Goal: Transaction & Acquisition: Purchase product/service

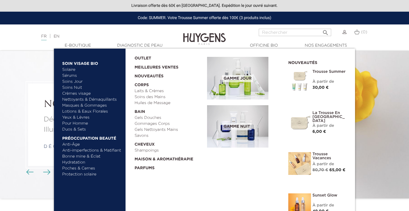
click at [302, 74] on img at bounding box center [300, 81] width 23 height 23
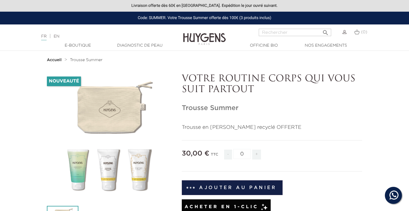
click at [258, 154] on span "+" at bounding box center [256, 155] width 9 height 10
type input "1"
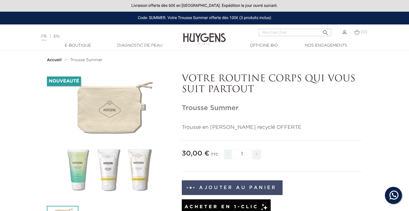
click at [230, 190] on button "Ajouter au panier" at bounding box center [232, 187] width 101 height 15
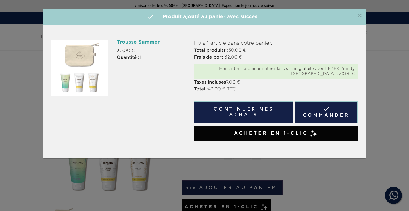
click at [363, 15] on div "×  Produit ajouté au panier avec succès" at bounding box center [204, 17] width 323 height 16
click at [359, 16] on span "×" at bounding box center [360, 16] width 4 height 7
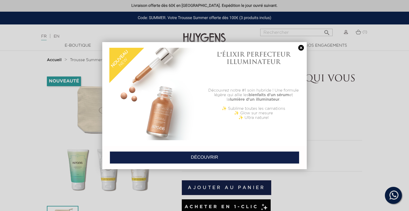
click at [302, 48] on link at bounding box center [301, 48] width 8 height 6
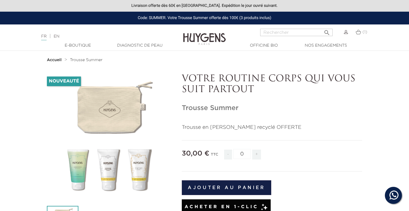
click at [258, 155] on span "+" at bounding box center [256, 155] width 9 height 10
type input "1"
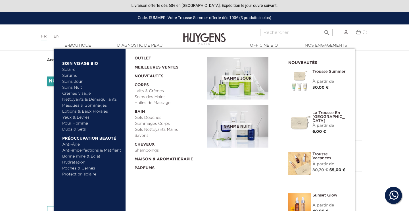
click at [231, 70] on img at bounding box center [237, 78] width 61 height 43
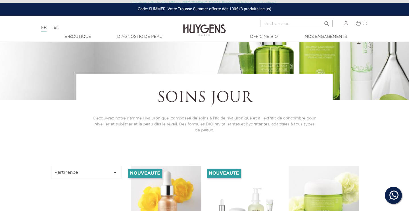
scroll to position [157, 0]
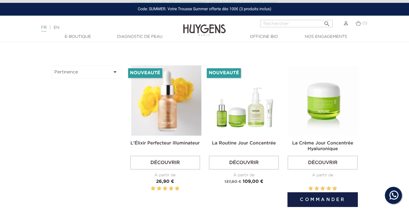
click at [309, 110] on img at bounding box center [324, 100] width 70 height 70
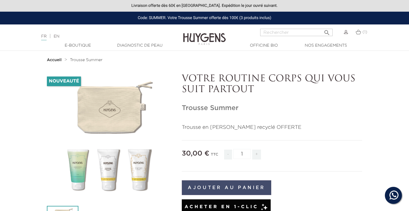
click at [216, 190] on button "Ajouter au panier" at bounding box center [227, 187] width 90 height 15
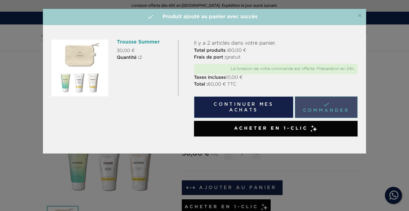
click at [329, 105] on link " Commander" at bounding box center [326, 107] width 63 height 22
